Goal: Complete application form

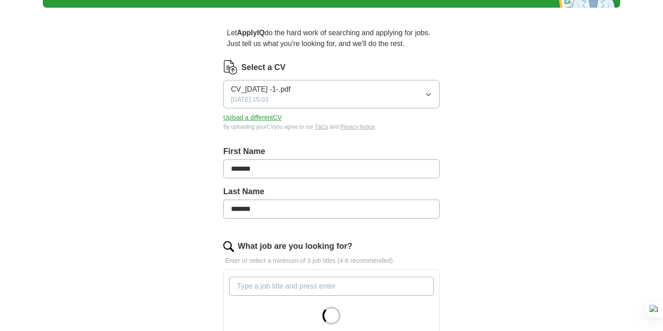
scroll to position [115, 0]
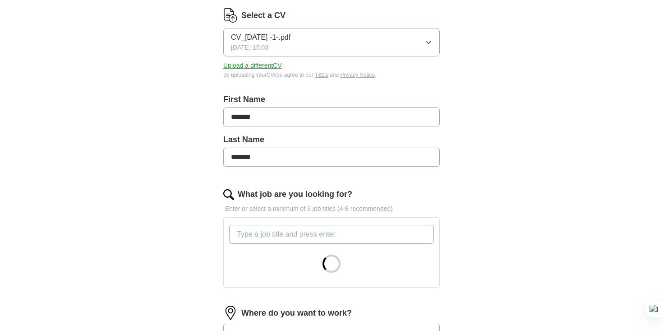
click at [310, 235] on input "What job are you looking for?" at bounding box center [331, 234] width 205 height 19
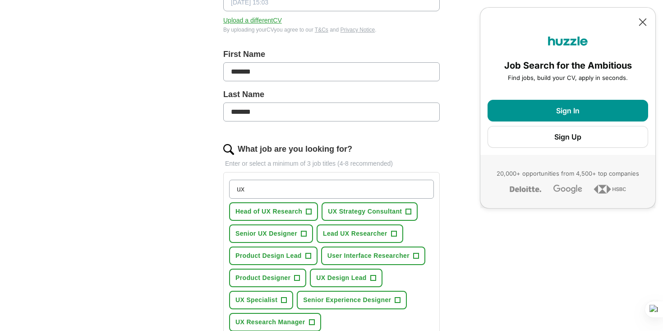
scroll to position [193, 0]
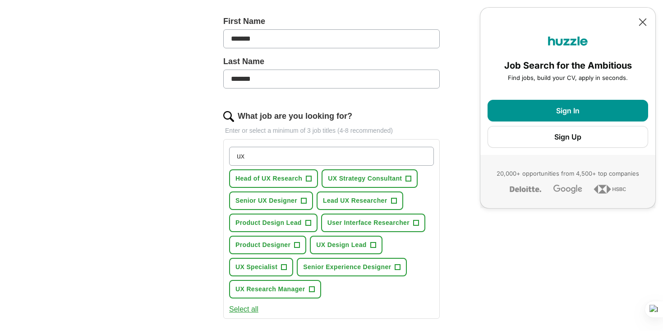
type input "ux"
click at [285, 267] on span "+" at bounding box center [284, 267] width 5 height 7
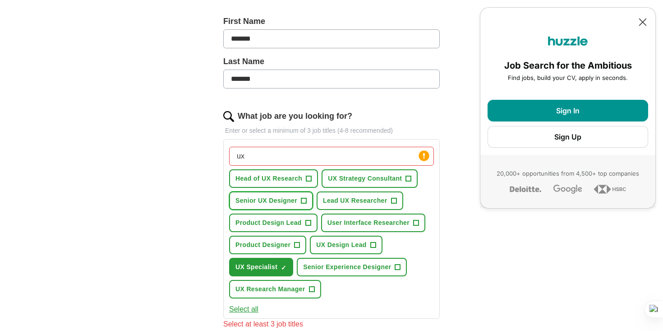
click at [304, 201] on span "+" at bounding box center [303, 200] width 5 height 7
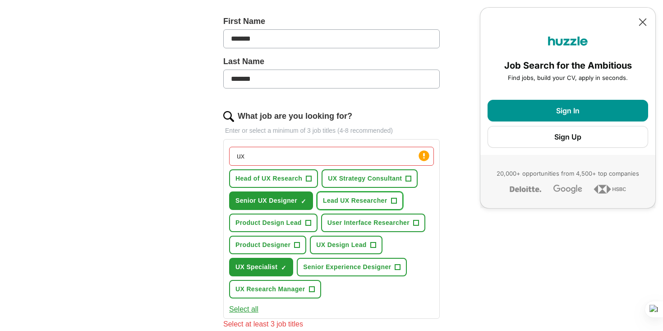
click at [394, 199] on span "+" at bounding box center [393, 200] width 5 height 7
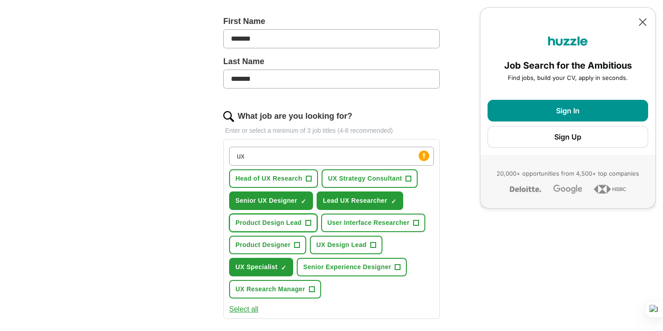
click at [309, 221] on span "+" at bounding box center [308, 222] width 5 height 7
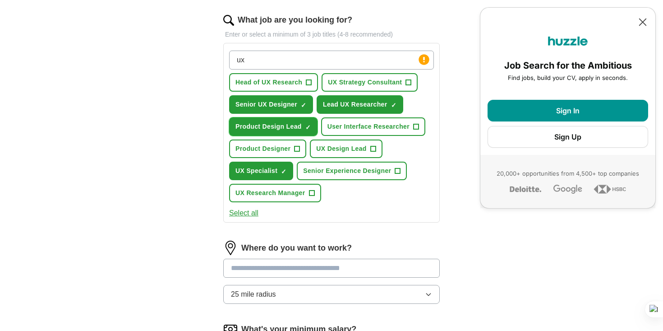
scroll to position [325, 0]
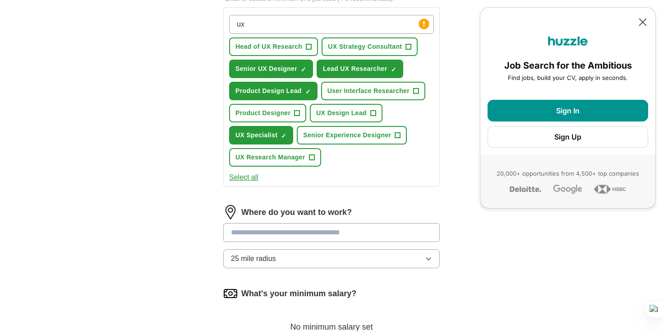
click at [304, 257] on button "25 mile radius" at bounding box center [331, 258] width 217 height 19
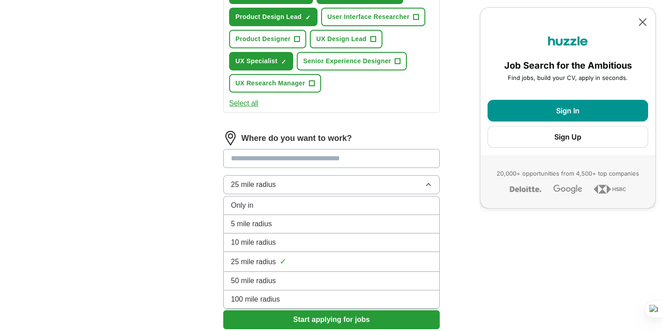
scroll to position [430, 0]
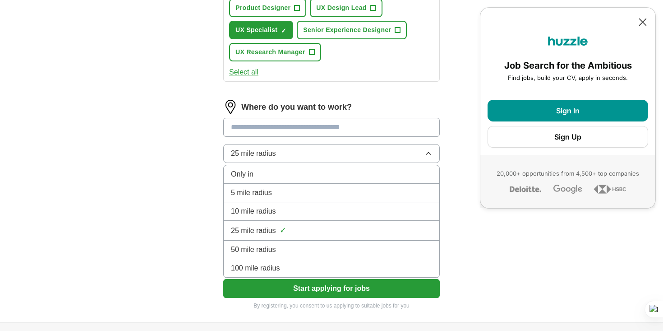
click at [302, 266] on div "100 mile radius" at bounding box center [331, 268] width 201 height 11
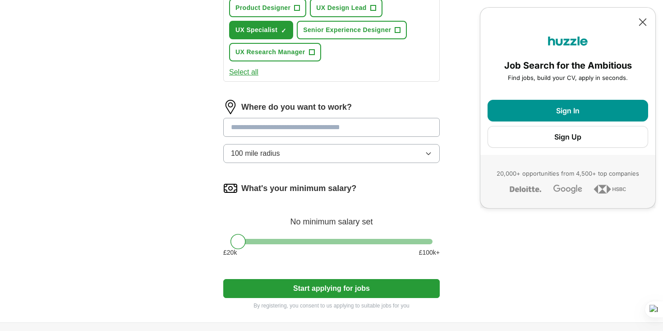
click at [359, 152] on button "100 mile radius" at bounding box center [331, 153] width 217 height 19
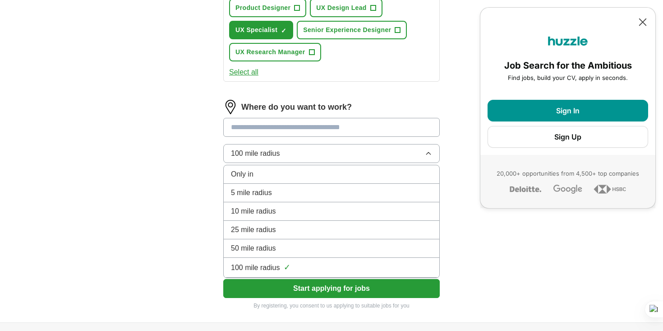
click at [328, 215] on div "10 mile radius" at bounding box center [331, 211] width 201 height 11
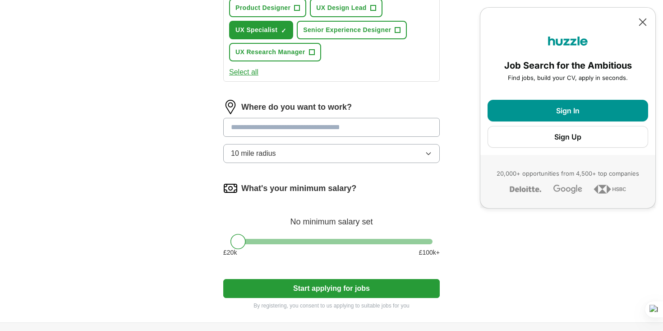
click at [311, 130] on input at bounding box center [331, 127] width 217 height 19
type input "***"
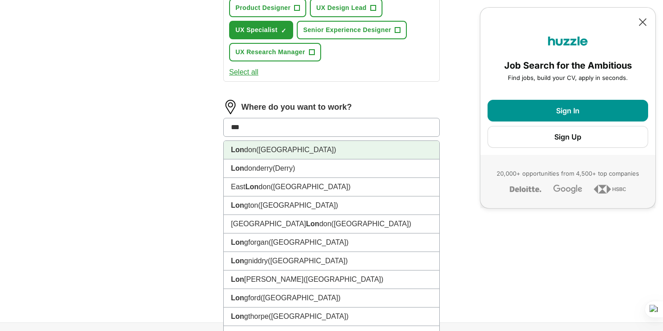
click at [312, 146] on li "Lon don ([GEOGRAPHIC_DATA])" at bounding box center [332, 150] width 216 height 19
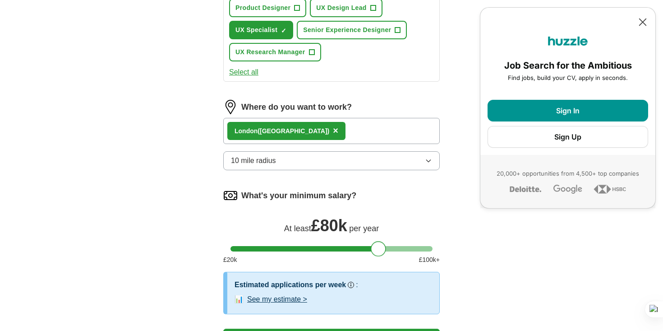
drag, startPoint x: 243, startPoint y: 248, endPoint x: 384, endPoint y: 254, distance: 141.4
click at [384, 254] on div "What's your minimum salary? At least £ 80k per year £ 20 k £ 100 k+" at bounding box center [331, 229] width 217 height 83
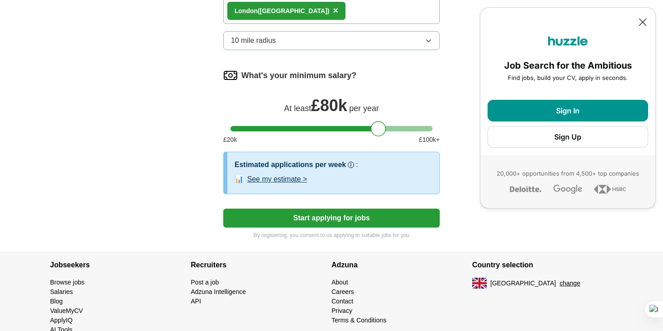
scroll to position [561, 0]
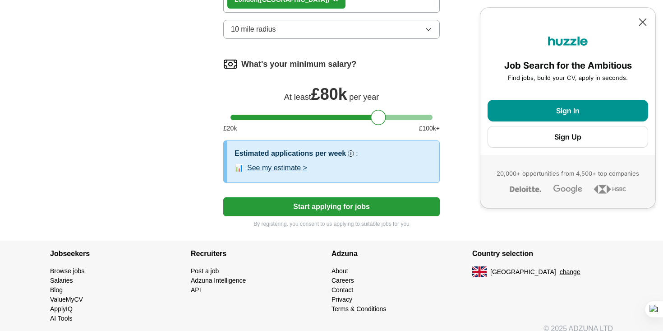
click at [284, 167] on button "See my estimate >" at bounding box center [277, 167] width 60 height 11
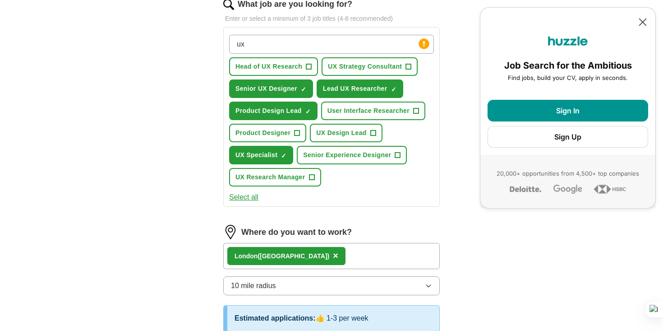
scroll to position [304, 0]
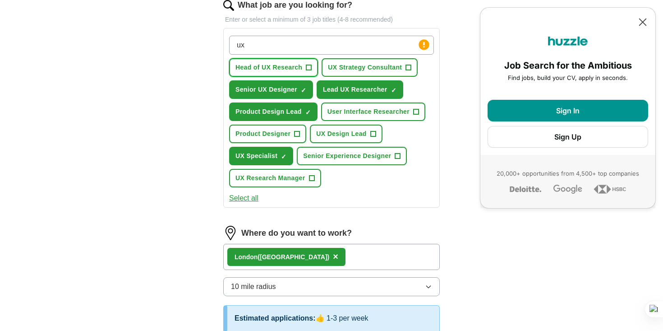
click at [311, 67] on span "+" at bounding box center [308, 67] width 5 height 7
click at [374, 132] on span "+" at bounding box center [373, 133] width 5 height 7
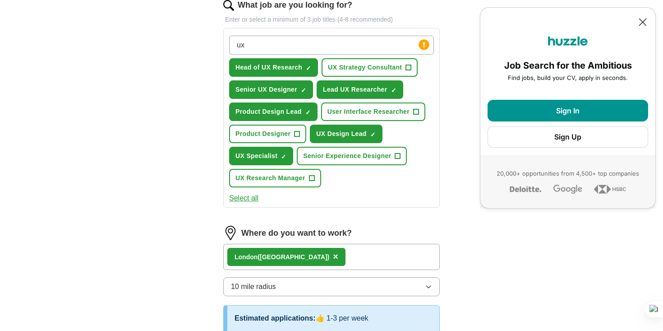
click at [246, 196] on button "Select all" at bounding box center [243, 198] width 29 height 11
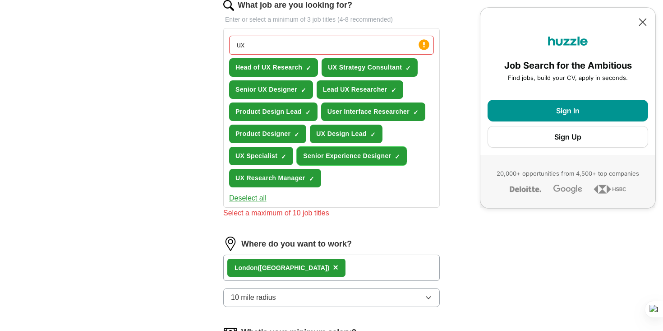
click at [0, 0] on span "×" at bounding box center [0, 0] width 0 height 0
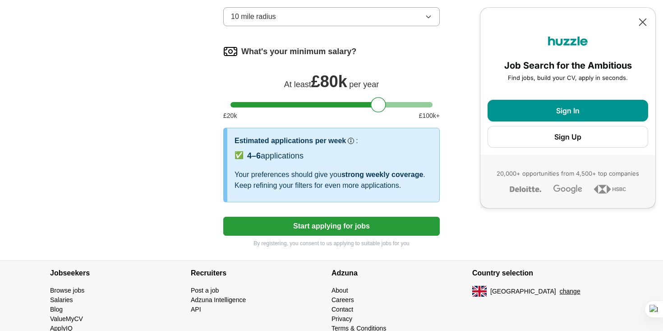
scroll to position [558, 0]
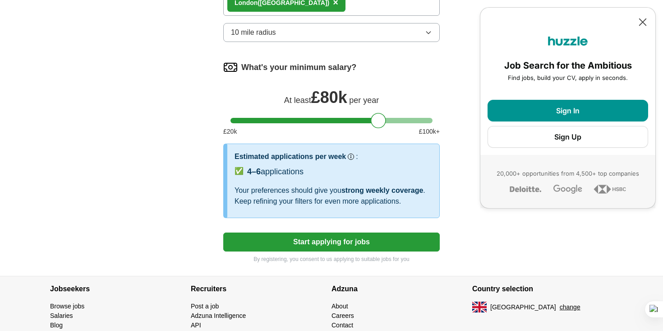
click at [351, 239] on button "Start applying for jobs" at bounding box center [331, 241] width 217 height 19
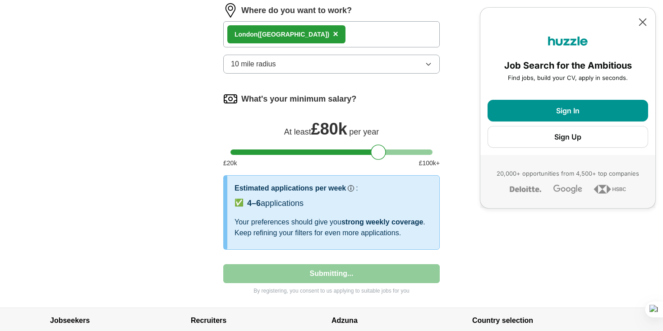
select select "**"
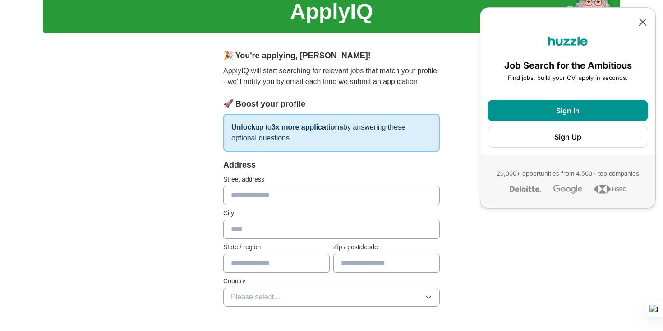
scroll to position [60, 0]
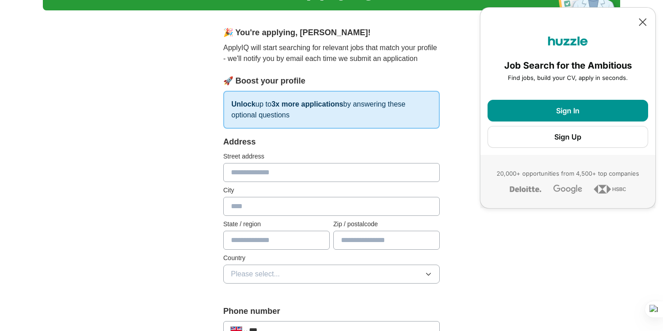
click at [270, 171] on input "text" at bounding box center [331, 172] width 217 height 19
type input "**********"
type input "******"
type input "********"
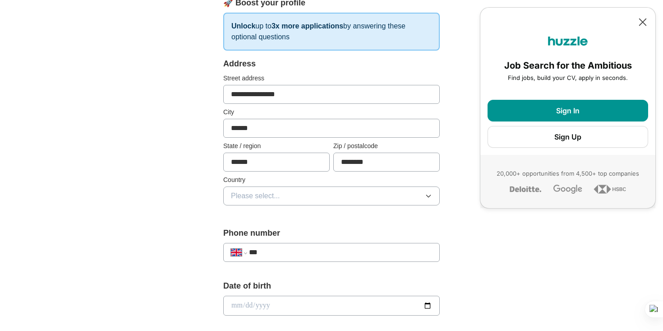
scroll to position [160, 0]
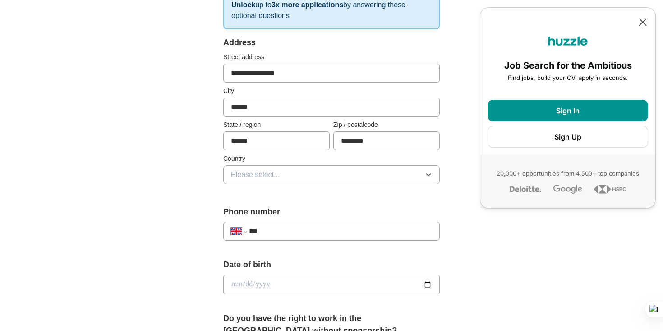
click at [285, 172] on button "Please select..." at bounding box center [331, 174] width 217 height 19
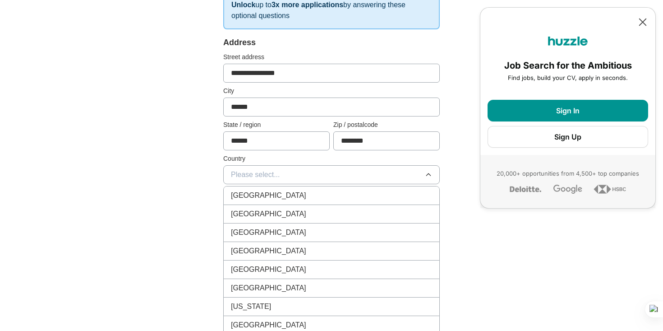
click at [279, 198] on span "[GEOGRAPHIC_DATA]" at bounding box center [268, 195] width 75 height 11
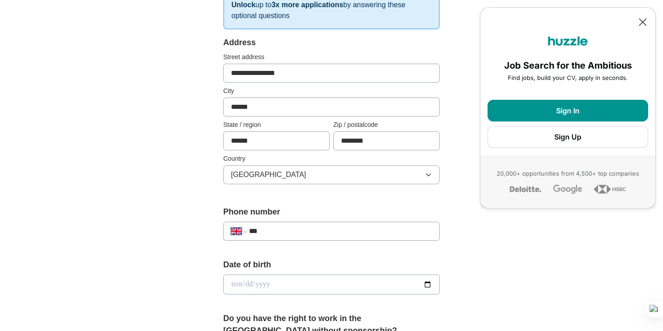
click at [280, 232] on input "***" at bounding box center [340, 231] width 183 height 11
type input "**********"
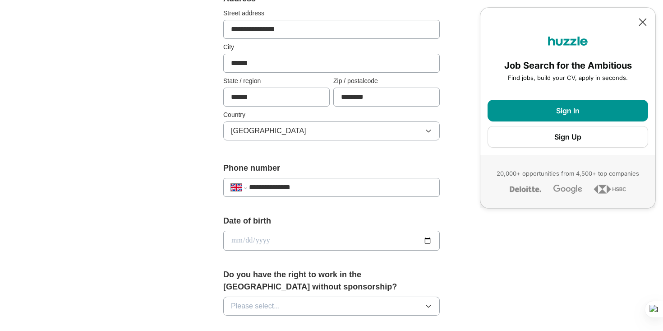
click at [232, 242] on input "date" at bounding box center [331, 241] width 217 height 20
type input "**********"
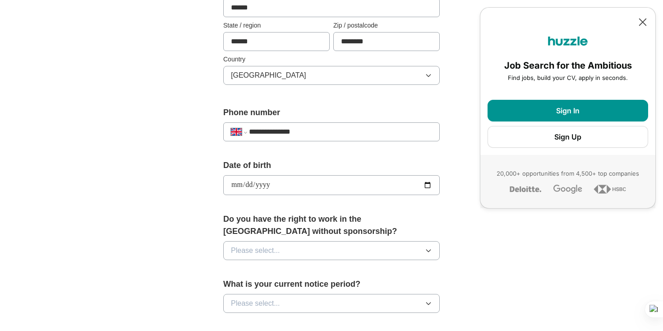
scroll to position [264, 0]
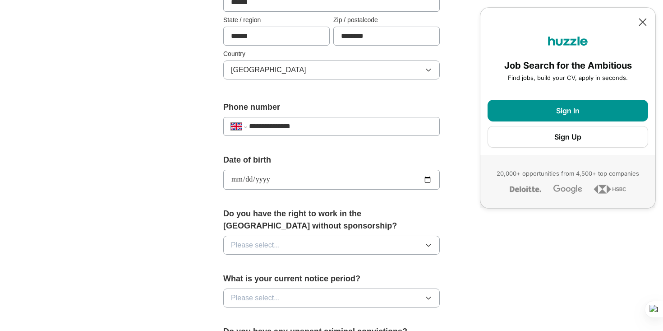
click at [287, 247] on button "Please select..." at bounding box center [331, 245] width 217 height 19
click at [280, 274] on li "Yes" at bounding box center [332, 266] width 216 height 19
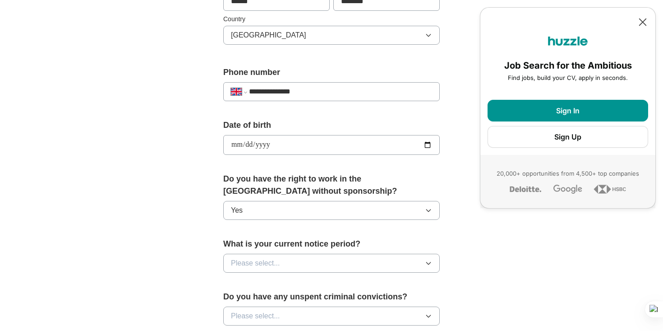
click at [284, 259] on button "Please select..." at bounding box center [331, 263] width 217 height 19
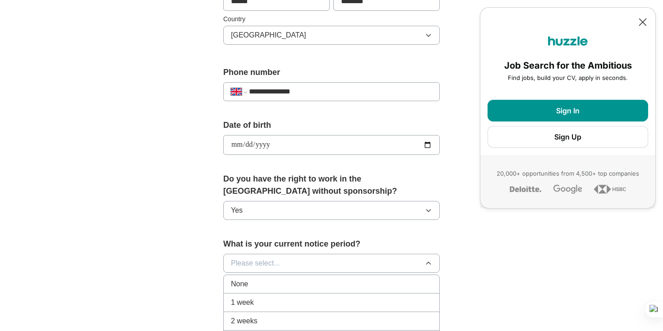
click at [275, 298] on div "1 week" at bounding box center [331, 302] width 201 height 11
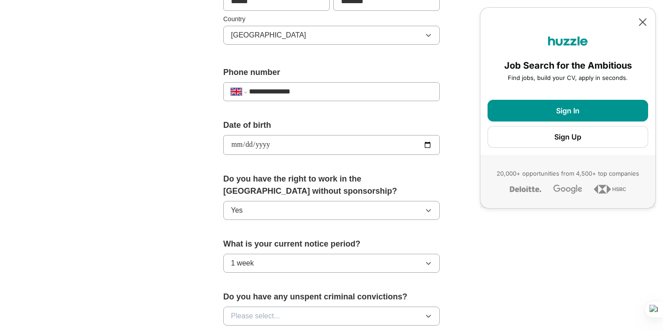
scroll to position [335, 0]
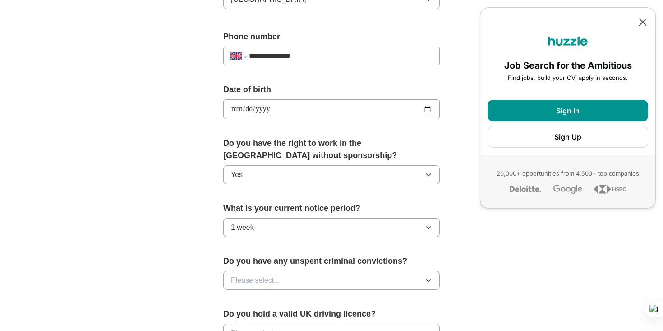
click at [282, 271] on button "Please select..." at bounding box center [331, 280] width 217 height 19
click at [274, 316] on div "No" at bounding box center [331, 319] width 201 height 11
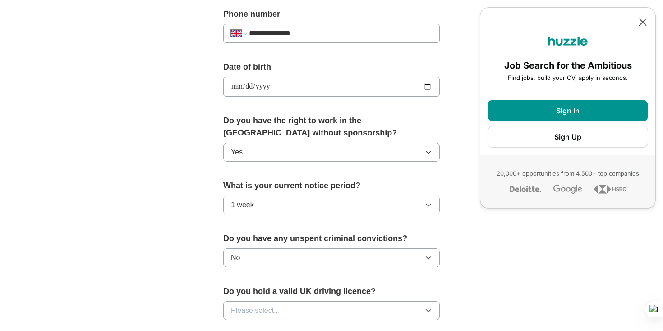
scroll to position [389, 0]
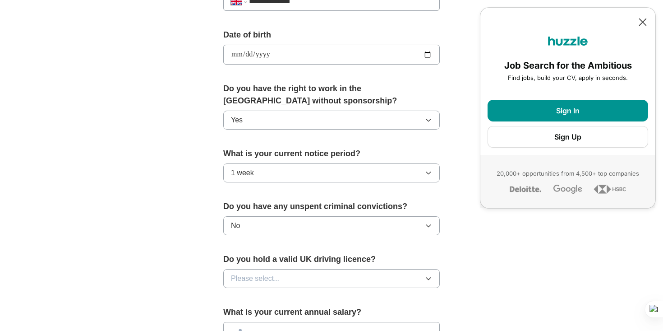
click at [280, 278] on button "Please select..." at bounding box center [331, 278] width 217 height 19
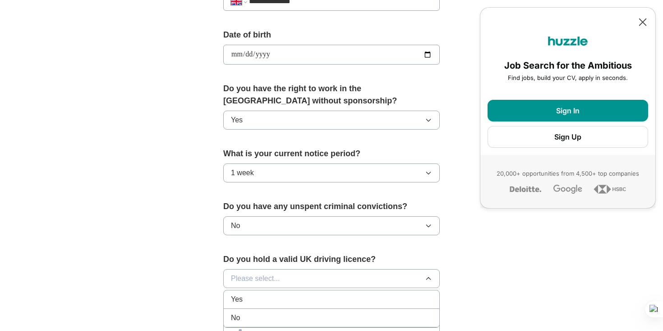
click at [276, 299] on div "Yes" at bounding box center [331, 299] width 201 height 11
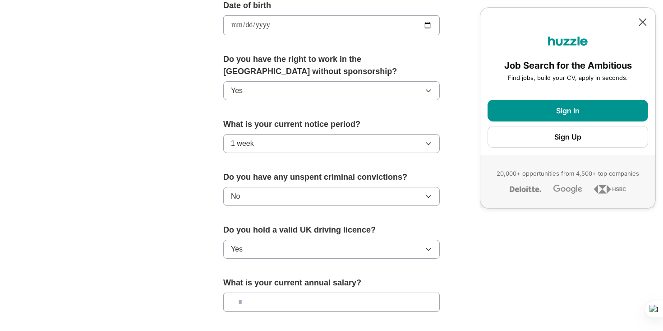
scroll to position [455, 0]
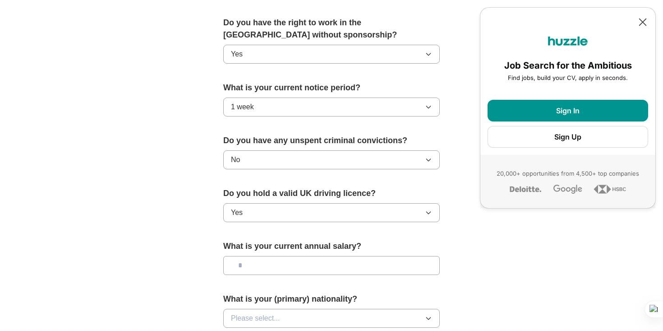
click at [282, 266] on input "text" at bounding box center [331, 265] width 217 height 19
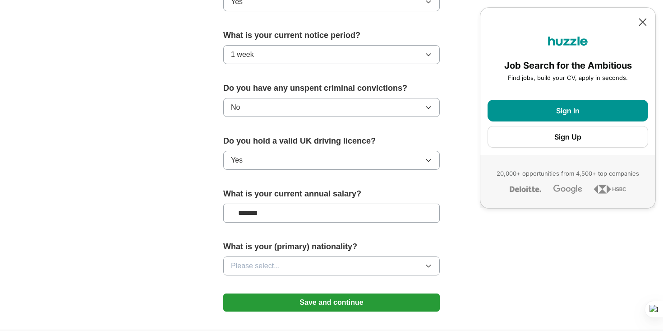
scroll to position [555, 0]
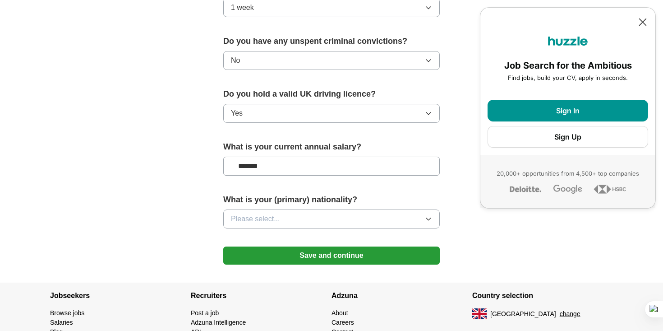
type input "*******"
click at [287, 217] on button "Please select..." at bounding box center [331, 218] width 217 height 19
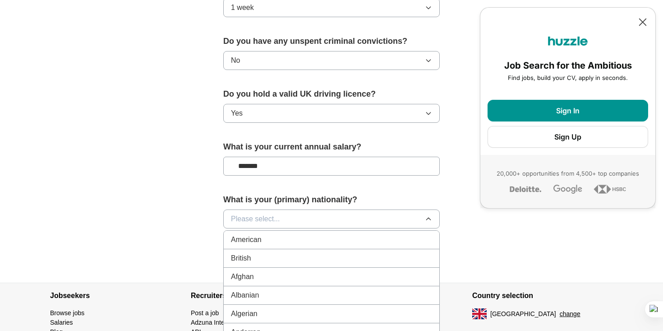
click at [274, 260] on div "British" at bounding box center [331, 258] width 201 height 11
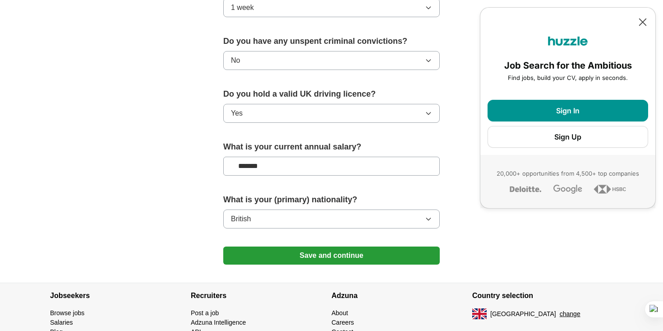
click at [304, 257] on button "Save and continue" at bounding box center [331, 255] width 217 height 18
